Goal: Information Seeking & Learning: Find specific fact

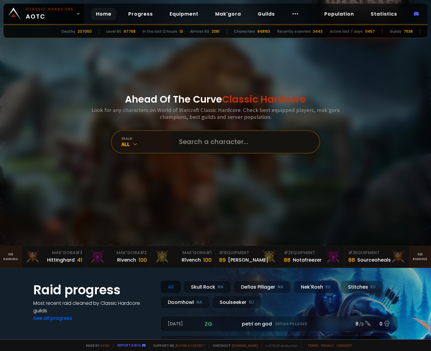
click at [192, 140] on input "text" at bounding box center [243, 142] width 137 height 22
type input "Mintal"
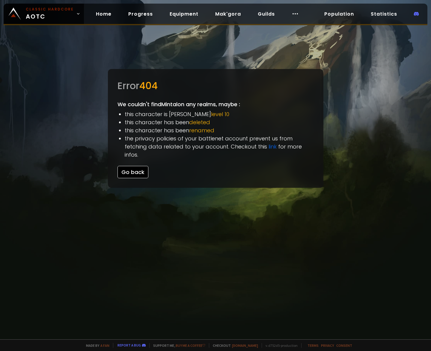
click at [130, 166] on button "Go back" at bounding box center [133, 172] width 31 height 12
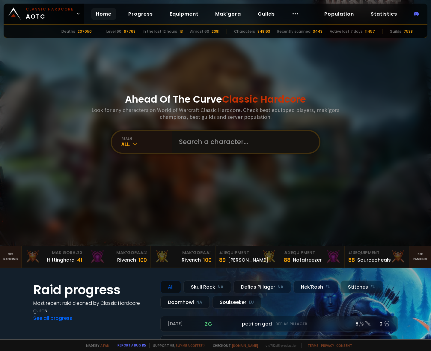
click at [214, 139] on input "text" at bounding box center [243, 142] width 137 height 22
type input "Tapster"
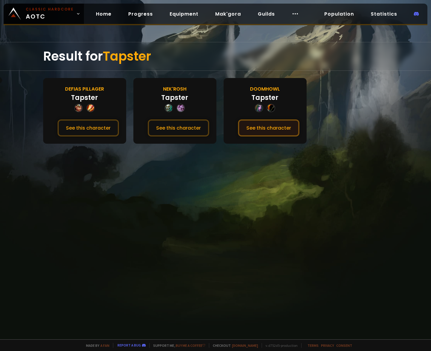
click at [266, 131] on button "See this character" at bounding box center [268, 127] width 61 height 17
